Goal: Find specific page/section: Find specific page/section

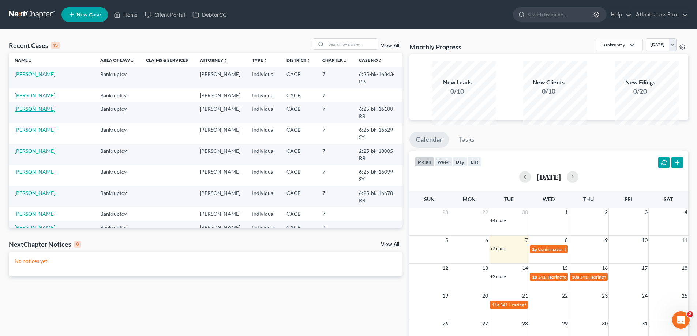
click at [34, 112] on link "[PERSON_NAME]" at bounding box center [35, 109] width 41 height 6
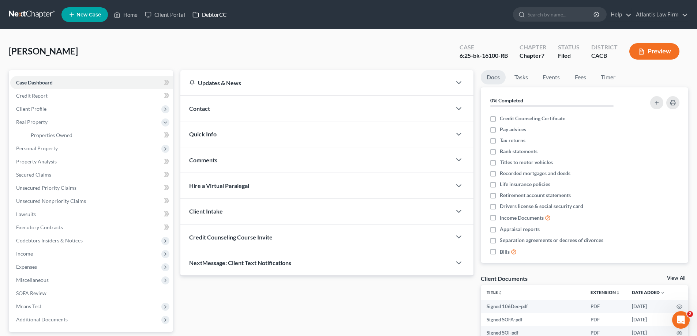
click at [230, 21] on link "DebtorCC" at bounding box center [209, 14] width 41 height 13
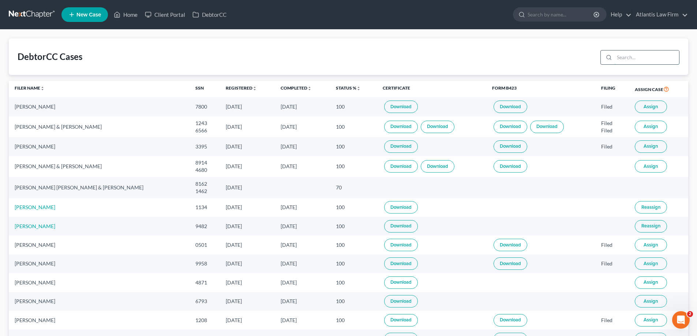
click at [634, 64] on input "search" at bounding box center [646, 57] width 65 height 14
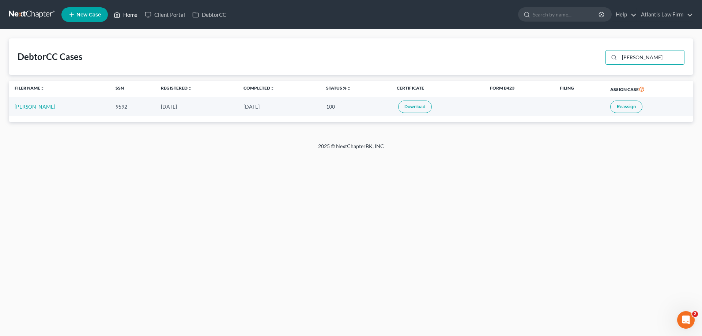
type input "[PERSON_NAME]"
click at [141, 17] on link "Home" at bounding box center [125, 14] width 31 height 13
